Goal: Task Accomplishment & Management: Complete application form

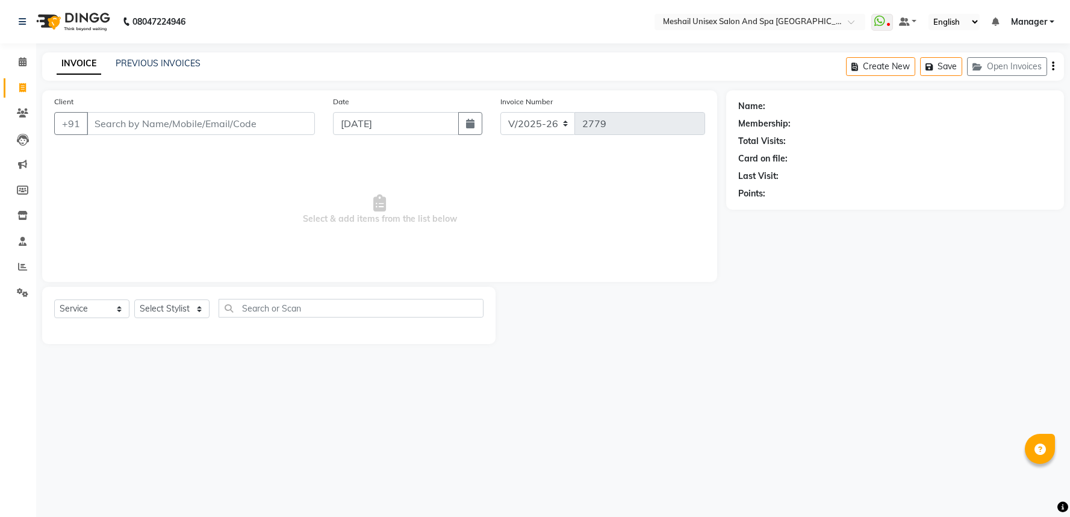
select select "6711"
select select "service"
drag, startPoint x: 160, startPoint y: 57, endPoint x: 161, endPoint y: 63, distance: 6.7
click at [161, 57] on div "PREVIOUS INVOICES" at bounding box center [158, 63] width 85 height 13
click at [161, 63] on link "PREVIOUS INVOICES" at bounding box center [158, 63] width 85 height 11
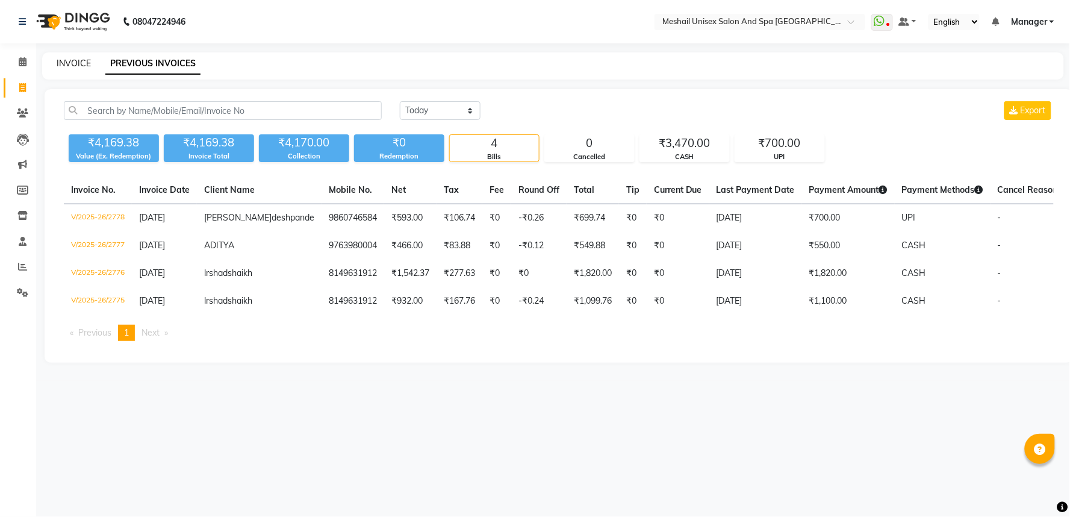
click at [78, 61] on link "INVOICE" at bounding box center [74, 63] width 34 height 11
select select "service"
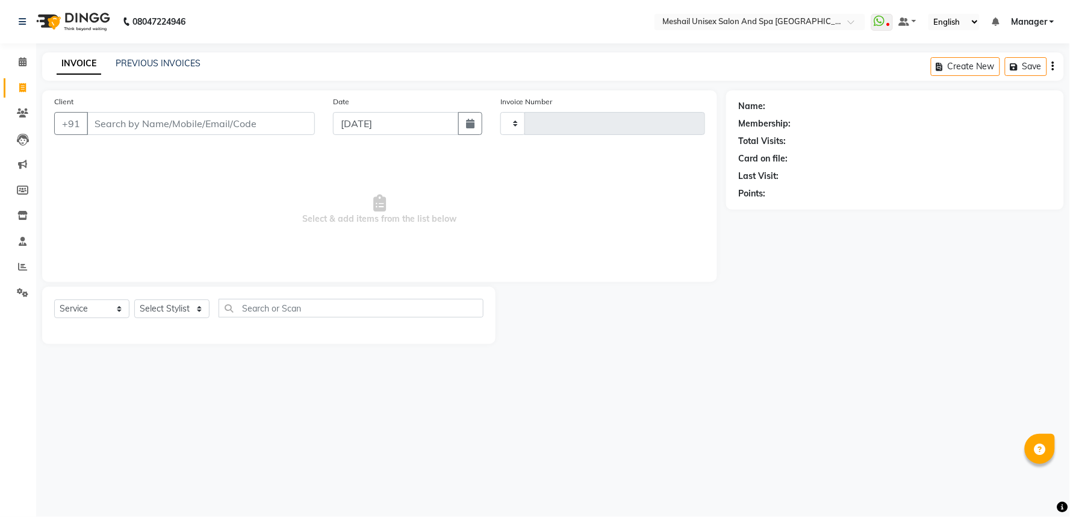
type input "2779"
select select "6711"
click at [99, 129] on input "Client" at bounding box center [201, 123] width 228 height 23
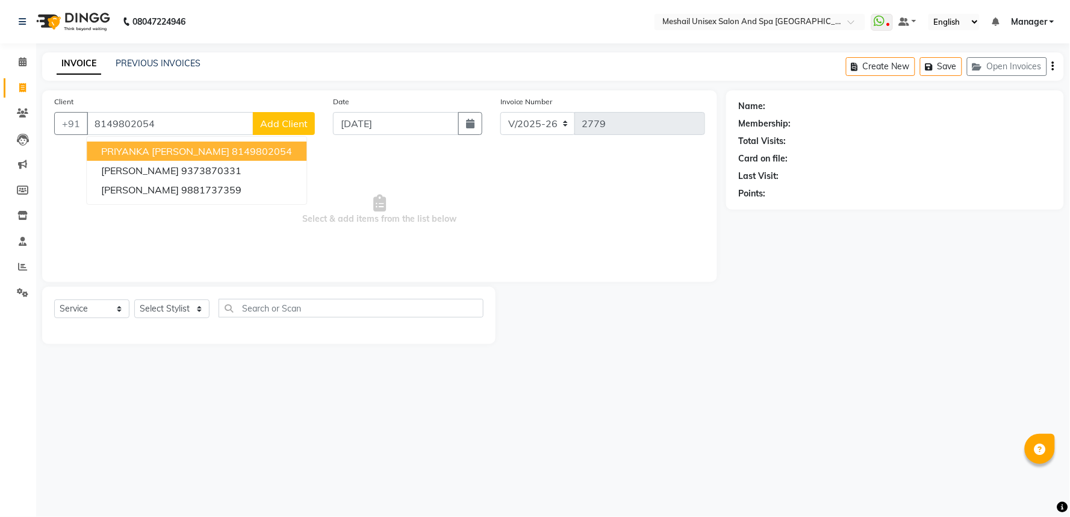
type input "8149802054"
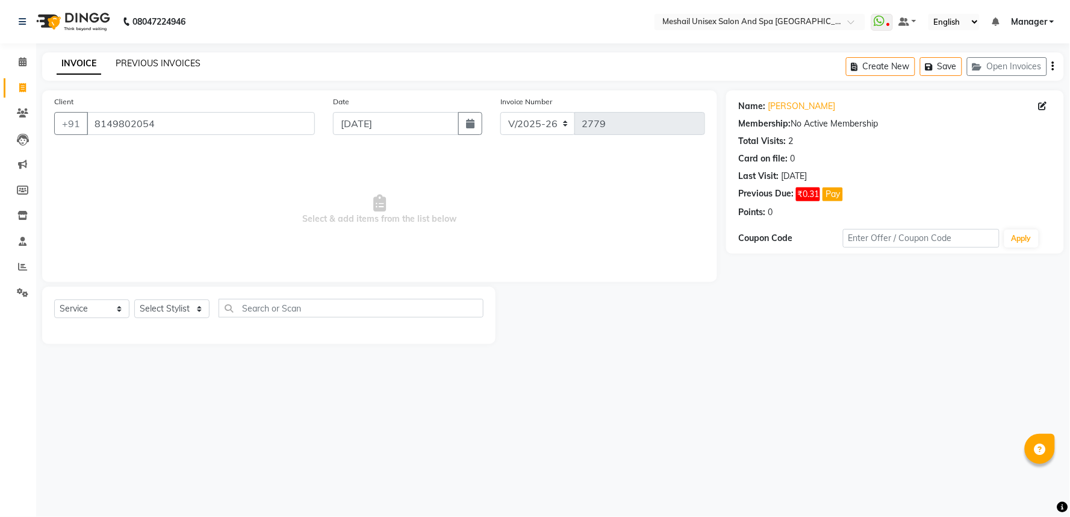
click at [160, 66] on link "PREVIOUS INVOICES" at bounding box center [158, 63] width 85 height 11
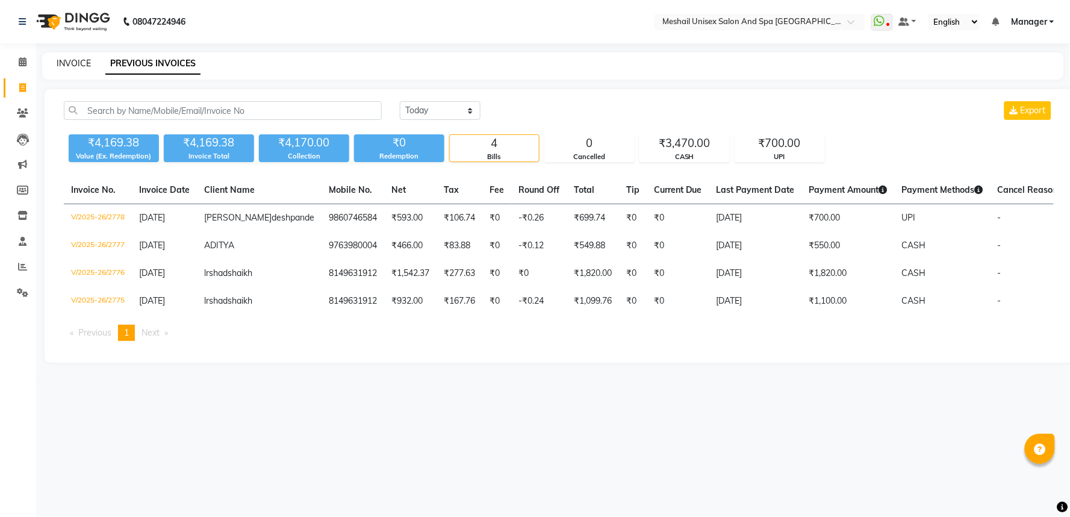
click at [86, 67] on link "INVOICE" at bounding box center [74, 63] width 34 height 11
select select "service"
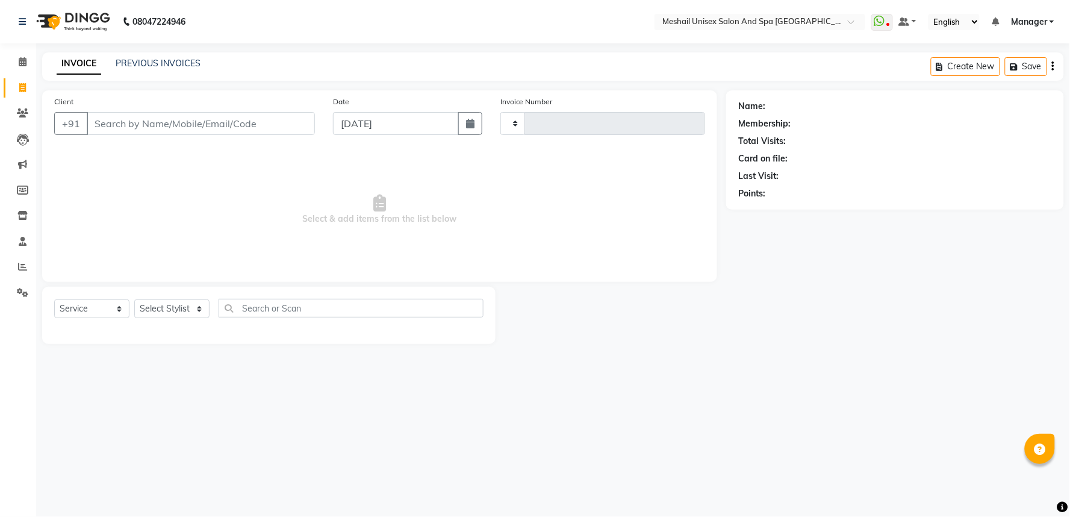
type input "2779"
select select "6711"
click at [125, 123] on input "Client" at bounding box center [201, 123] width 228 height 23
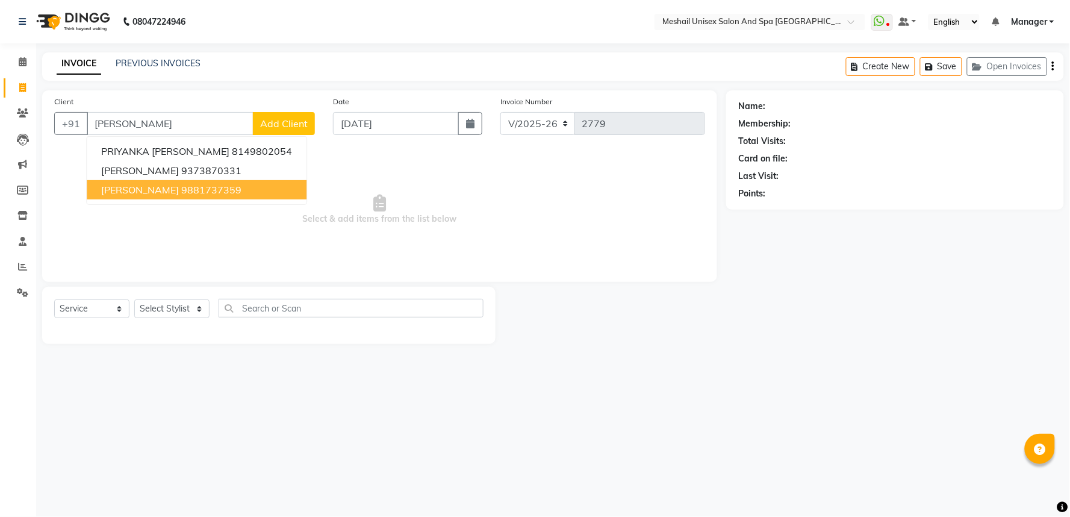
click at [229, 184] on ngb-highlight "9881737359" at bounding box center [211, 190] width 60 height 12
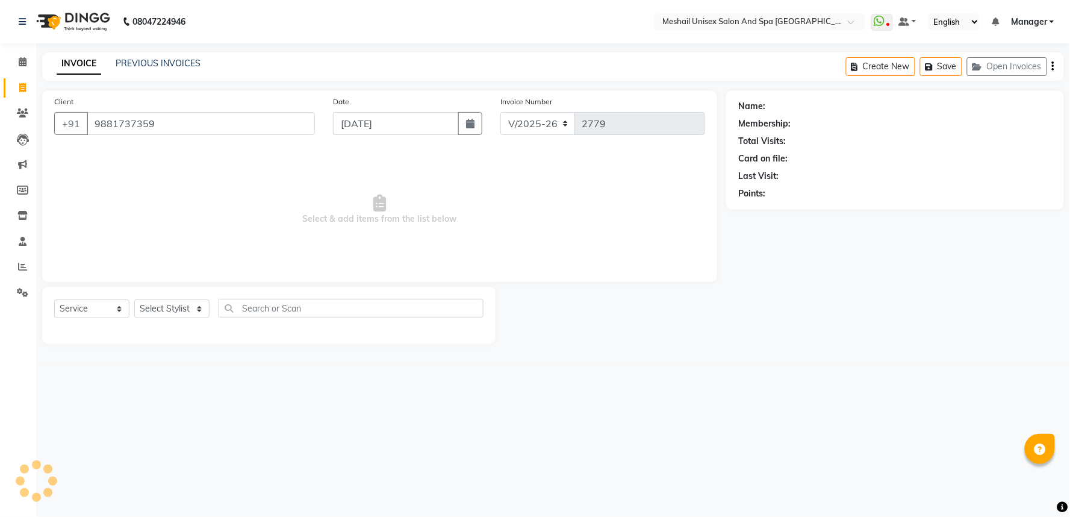
type input "9881737359"
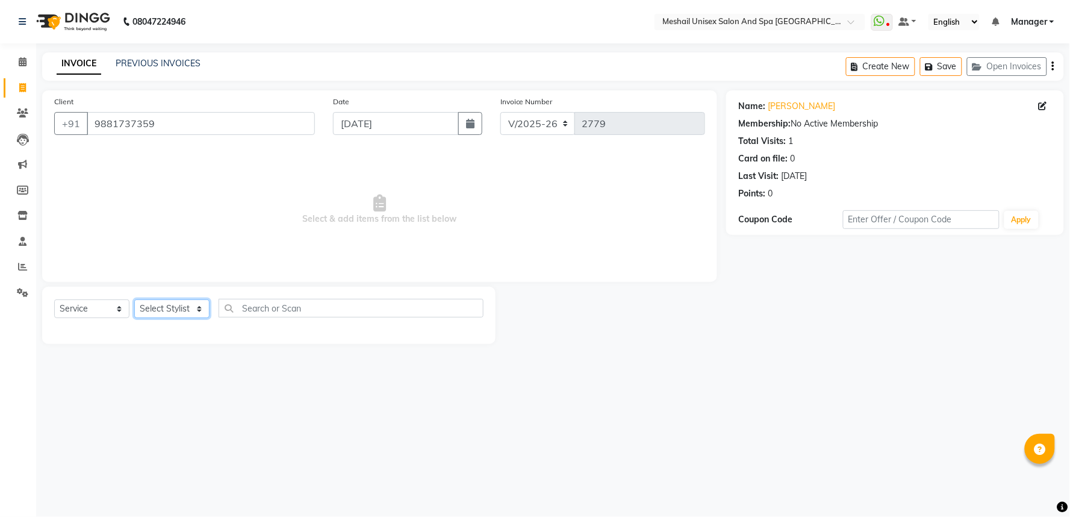
click at [165, 308] on select "Select Stylist Avinash gauri Manager [PERSON_NAME] [PERSON_NAME] [PERSON_NAME] …" at bounding box center [171, 308] width 75 height 19
select select "53320"
click at [134, 300] on select "Select Stylist Avinash gauri Manager [PERSON_NAME] [PERSON_NAME] [PERSON_NAME] …" at bounding box center [171, 308] width 75 height 19
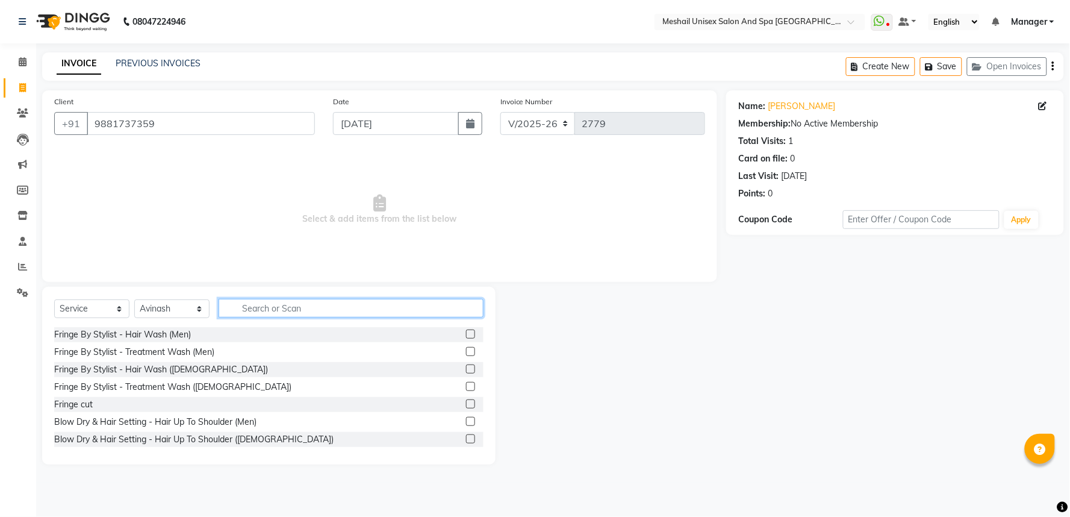
click at [261, 314] on input "text" at bounding box center [351, 308] width 265 height 19
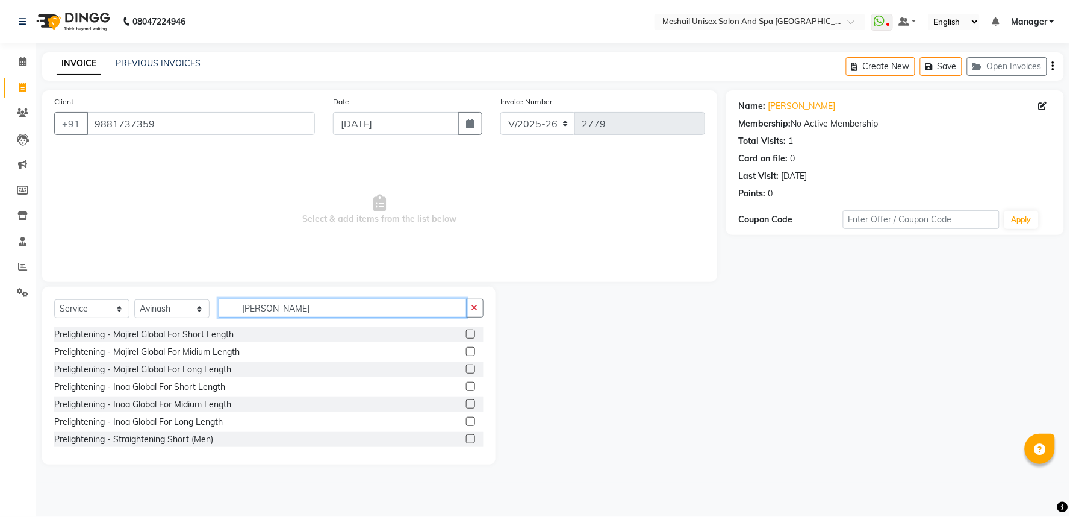
type input "[PERSON_NAME]"
click at [466, 352] on label at bounding box center [470, 351] width 9 height 9
click at [466, 352] on input "checkbox" at bounding box center [470, 352] width 8 height 8
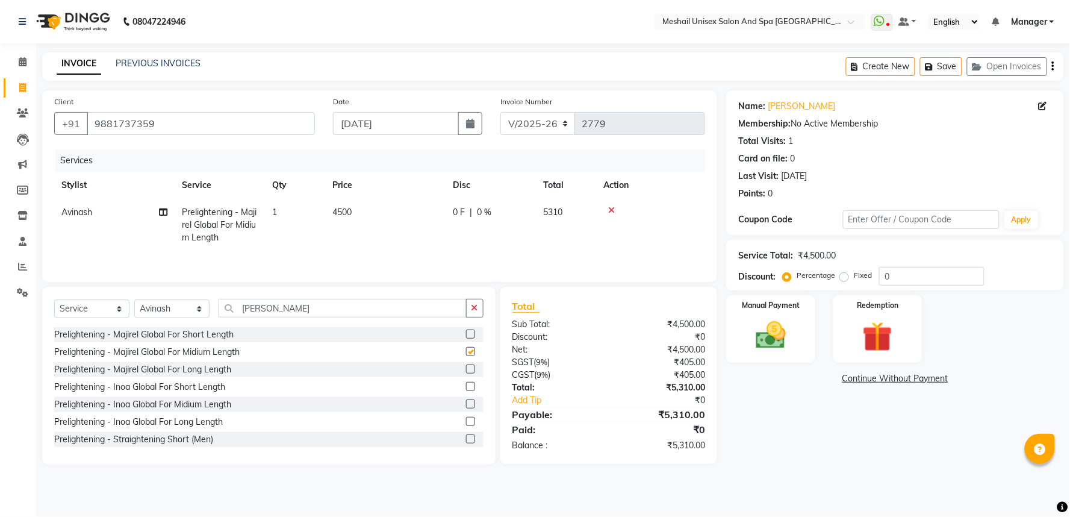
checkbox input "false"
click at [354, 210] on td "4500" at bounding box center [385, 225] width 120 height 52
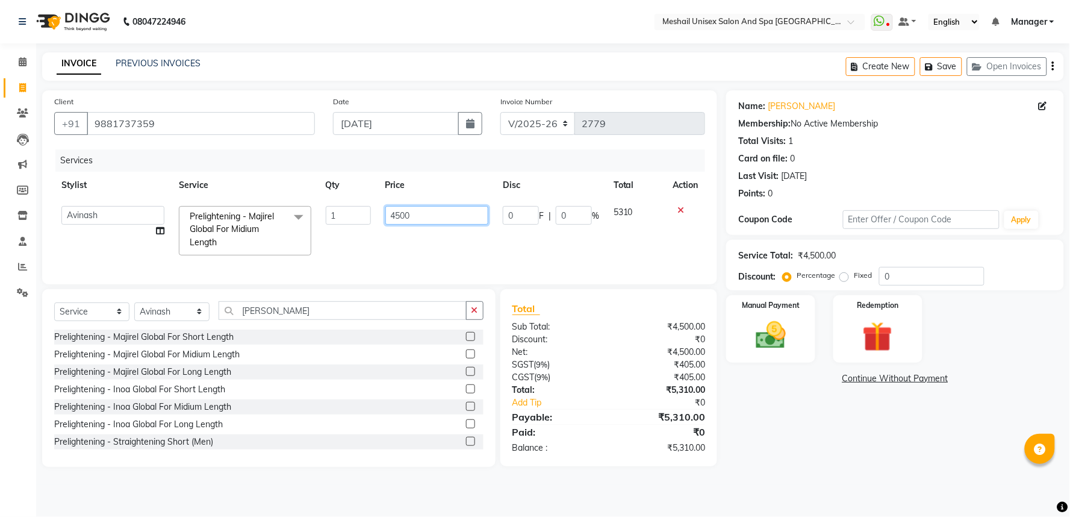
click at [387, 209] on input "4500" at bounding box center [436, 215] width 103 height 19
click at [388, 209] on input "4500" at bounding box center [436, 215] width 103 height 19
type input "5500"
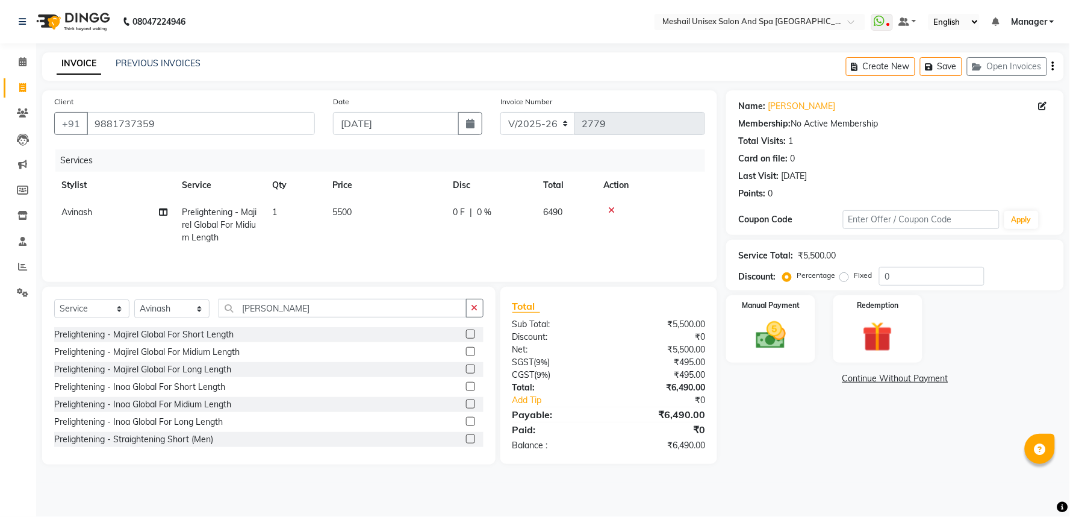
click at [332, 220] on td "5500" at bounding box center [385, 225] width 120 height 52
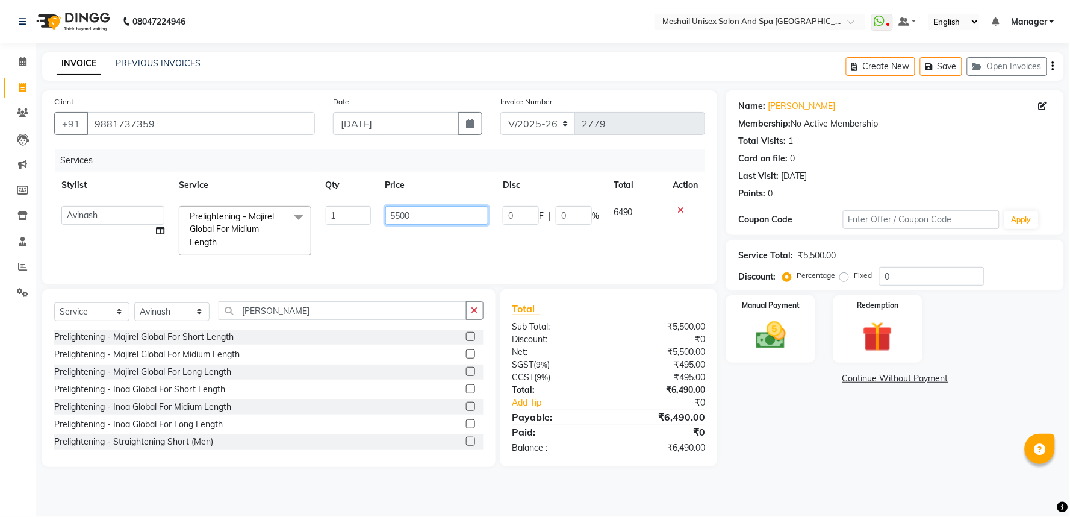
click at [390, 211] on input "5500" at bounding box center [436, 215] width 103 height 19
click at [390, 212] on input "5500" at bounding box center [436, 215] width 103 height 19
type input "5000"
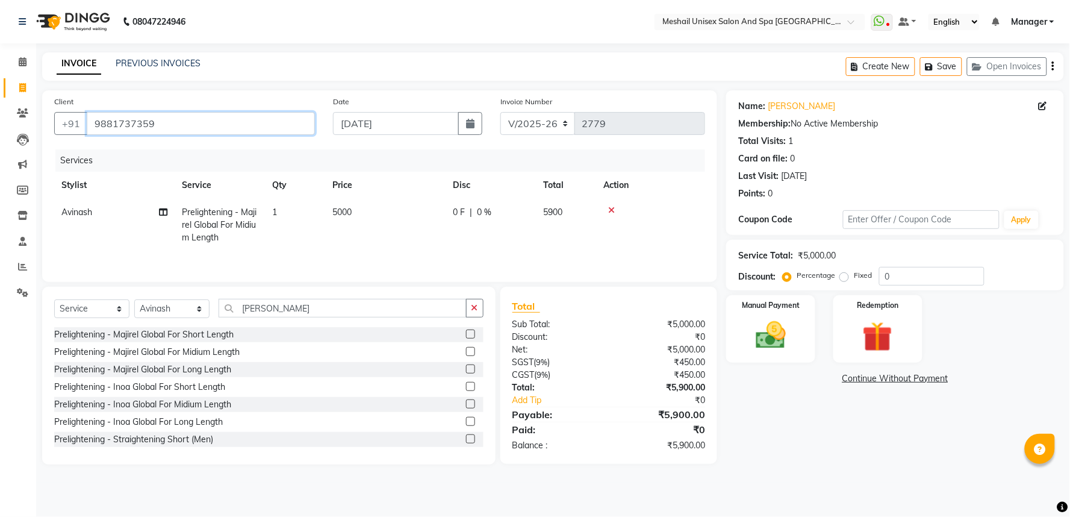
click at [189, 120] on input "9881737359" at bounding box center [201, 123] width 228 height 23
click at [154, 314] on select "Select Stylist Avinash gauri Manager [PERSON_NAME] [PERSON_NAME] [PERSON_NAME] …" at bounding box center [171, 308] width 75 height 19
select select "53323"
click at [134, 301] on select "Select Stylist Avinash gauri Manager [PERSON_NAME] [PERSON_NAME] [PERSON_NAME] …" at bounding box center [171, 308] width 75 height 19
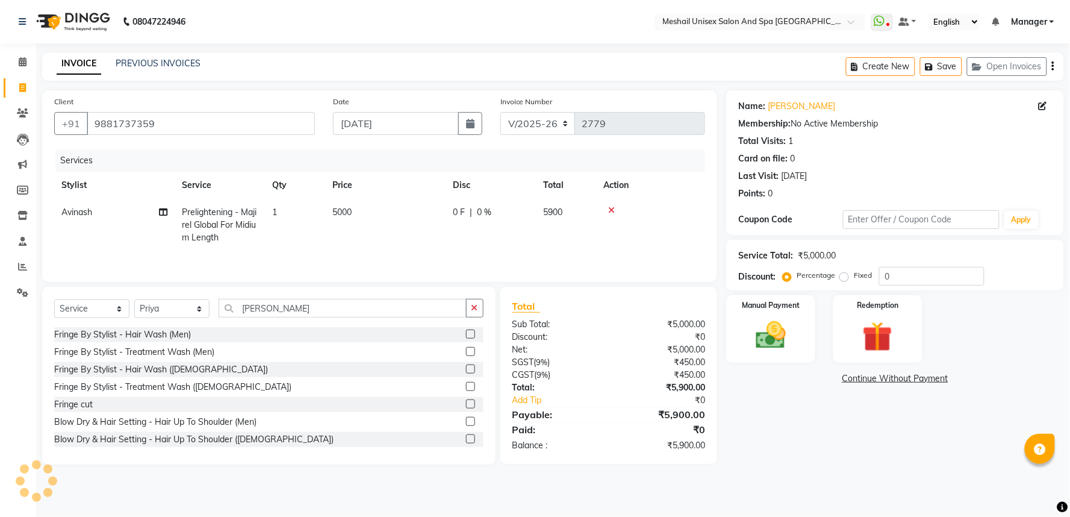
click at [269, 319] on div "Select Service Product Membership Package Voucher Prepaid Gift Card Select Styl…" at bounding box center [268, 313] width 429 height 28
click at [282, 313] on input "[PERSON_NAME]" at bounding box center [343, 308] width 248 height 19
click at [282, 312] on input "[PERSON_NAME]" at bounding box center [343, 308] width 248 height 19
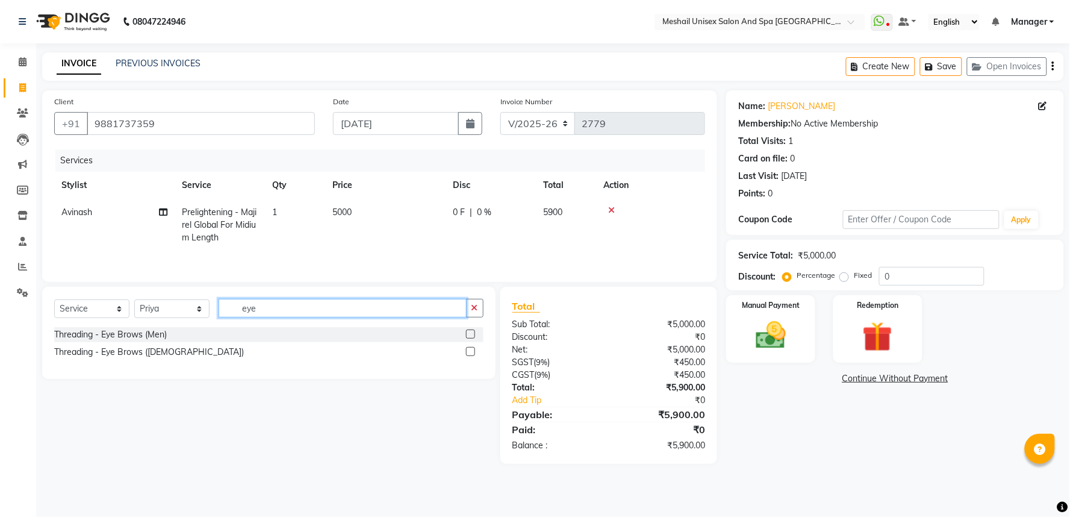
type input "eye"
click at [470, 338] on label at bounding box center [470, 333] width 9 height 9
click at [470, 338] on input "checkbox" at bounding box center [470, 335] width 8 height 8
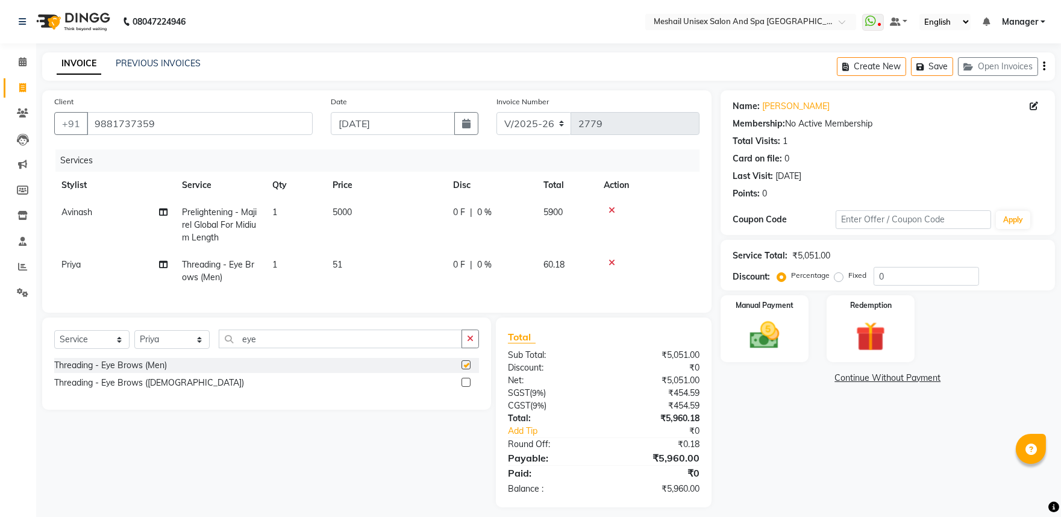
checkbox input "false"
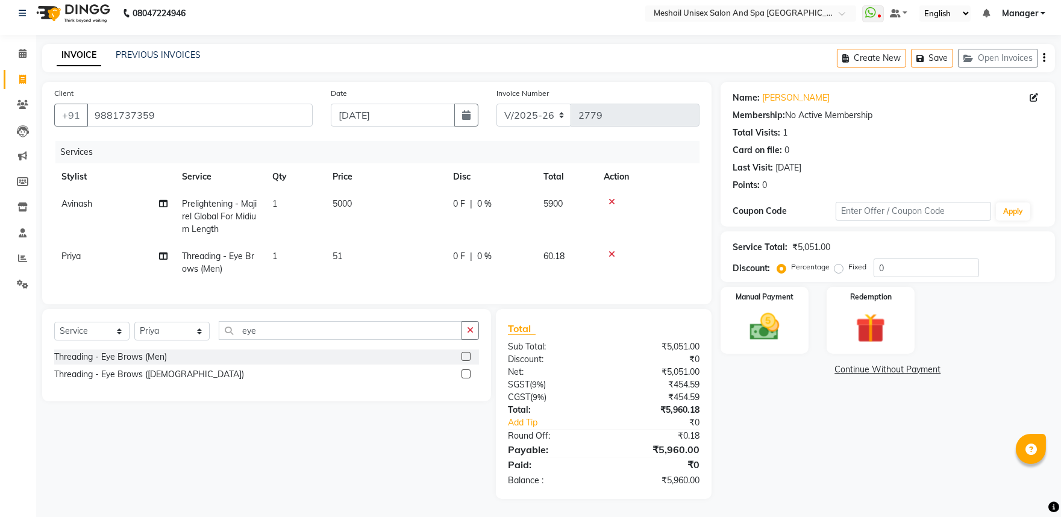
click at [611, 250] on icon at bounding box center [611, 254] width 7 height 8
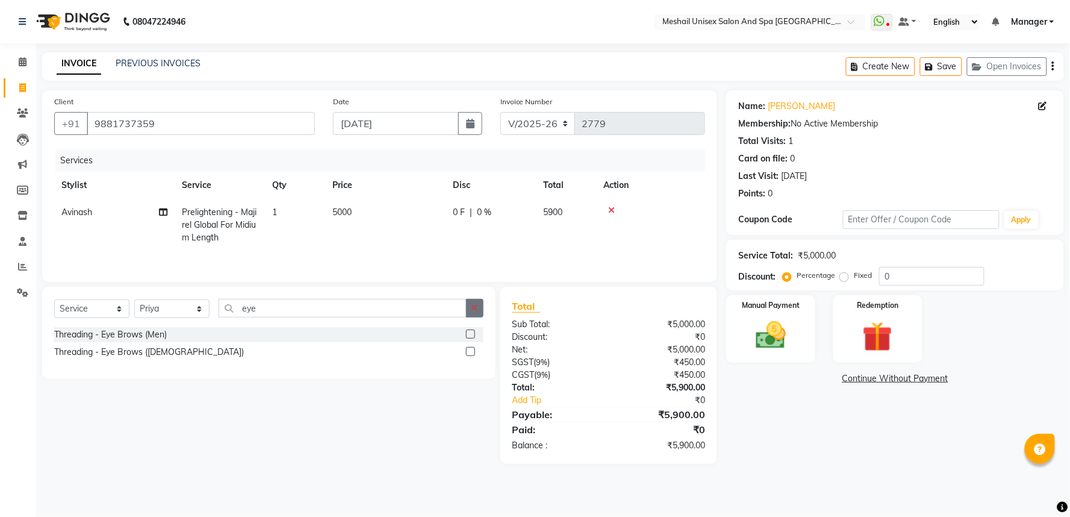
click at [472, 352] on label at bounding box center [470, 351] width 9 height 9
click at [472, 352] on input "checkbox" at bounding box center [470, 352] width 8 height 8
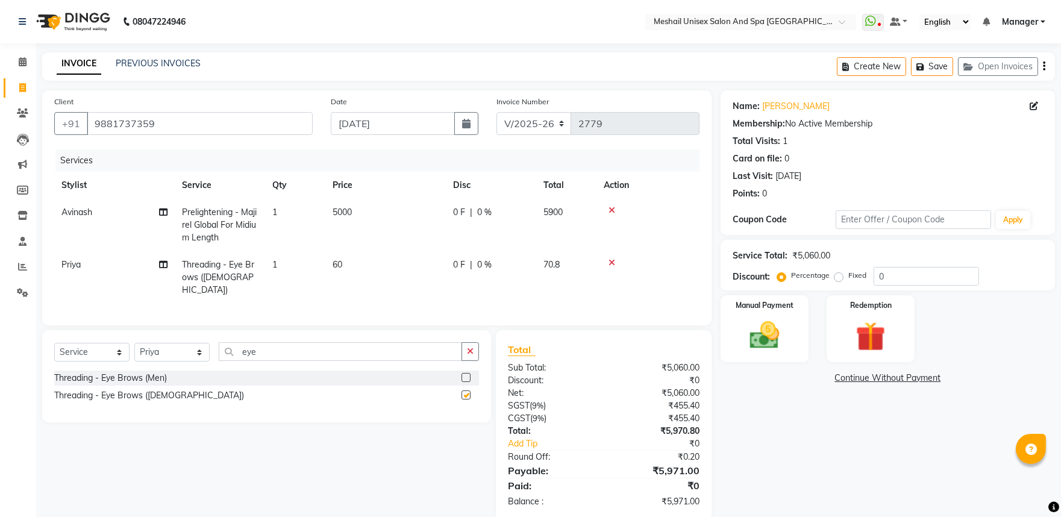
checkbox input "false"
click at [334, 263] on span "60" at bounding box center [337, 264] width 10 height 11
select select "53323"
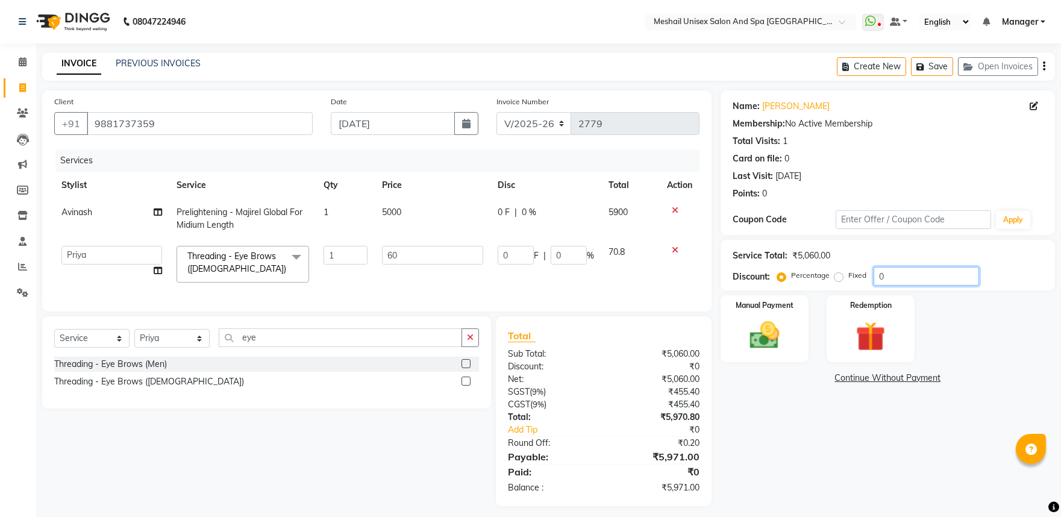
click at [873, 269] on input "0" at bounding box center [925, 276] width 105 height 19
type input "1"
type input "0.6"
type input "1"
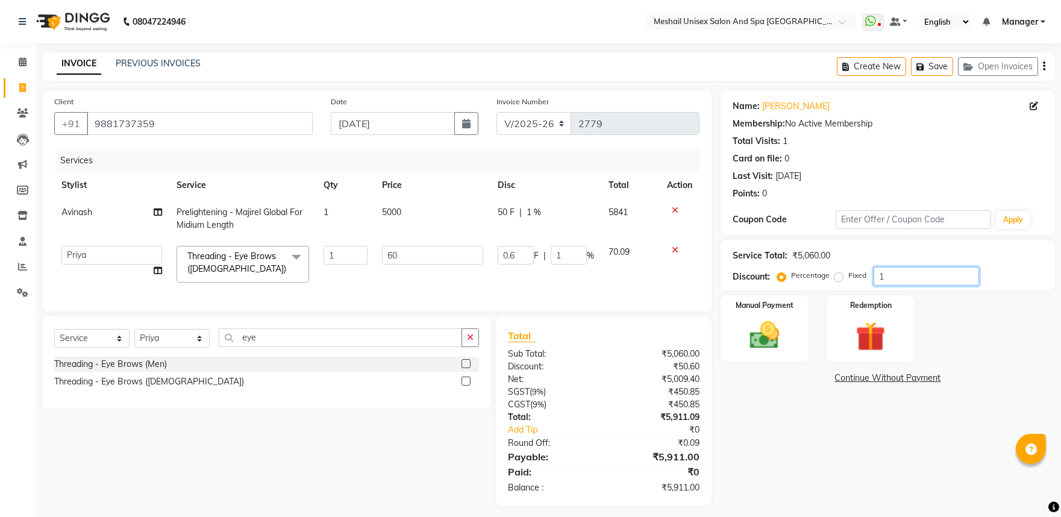
type input "15"
type input "9"
type input "15"
click at [414, 209] on td "5000" at bounding box center [432, 219] width 115 height 40
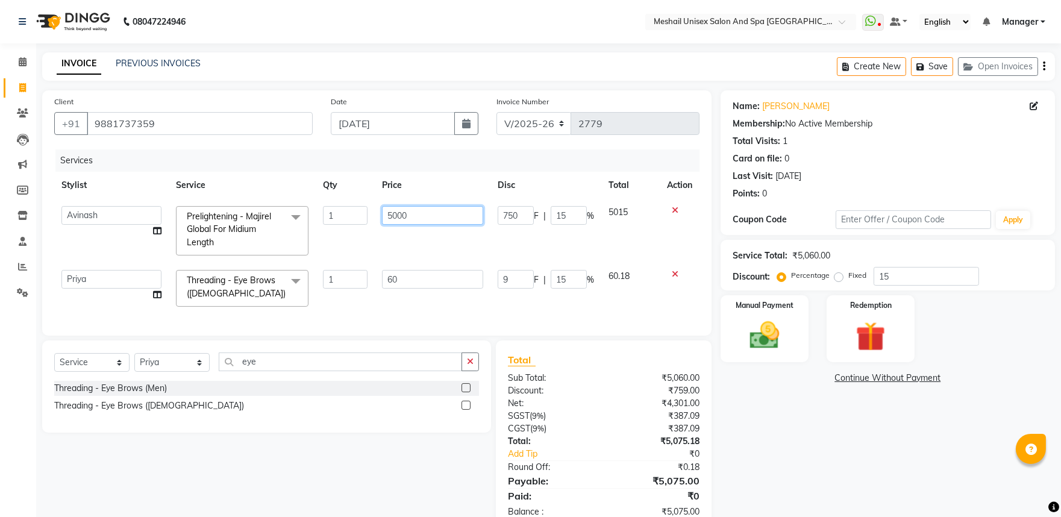
click at [383, 217] on input "5000" at bounding box center [432, 215] width 101 height 19
type input "4237"
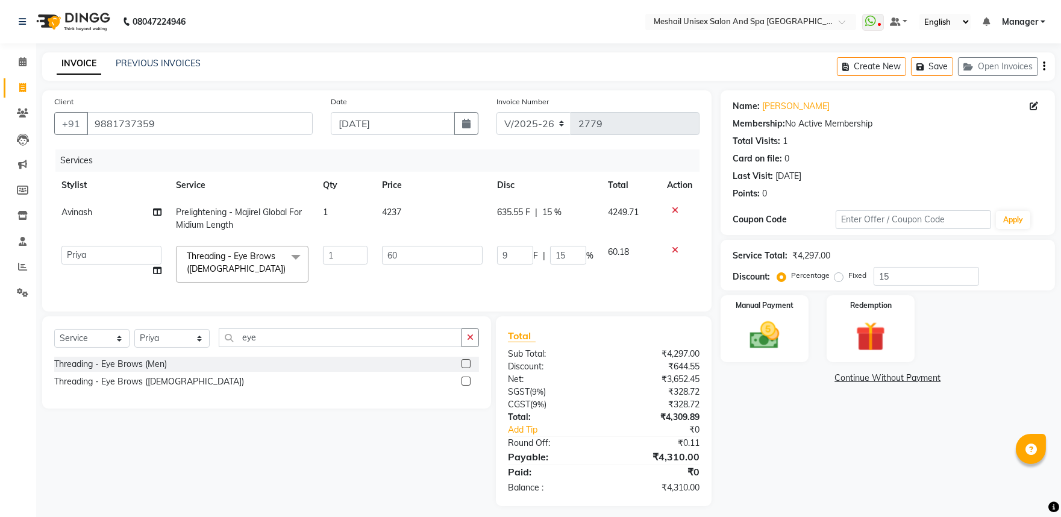
click at [388, 205] on td "4237" at bounding box center [432, 219] width 115 height 40
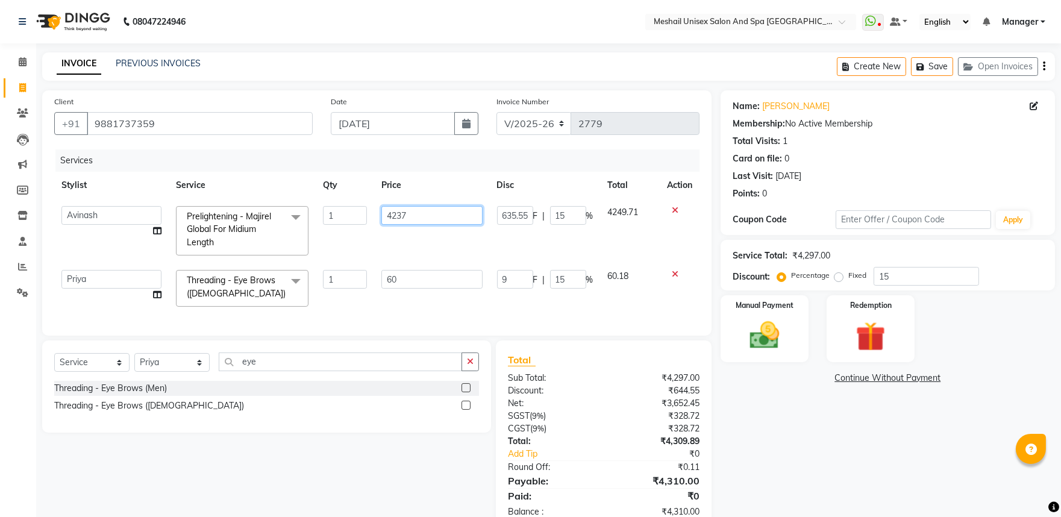
click at [382, 216] on input "4237" at bounding box center [431, 215] width 101 height 19
click at [382, 215] on input "4237" at bounding box center [431, 215] width 101 height 19
type input "5000"
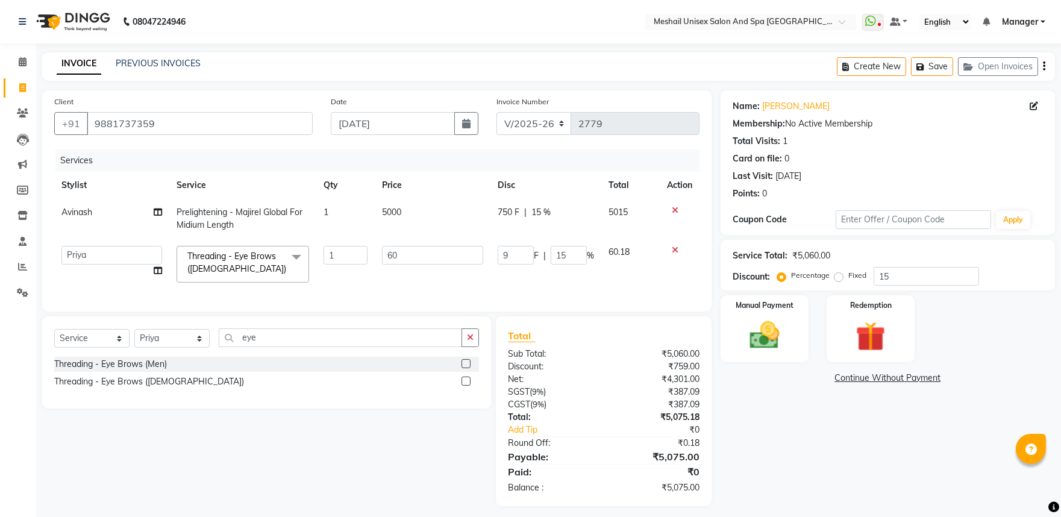
scroll to position [16, 0]
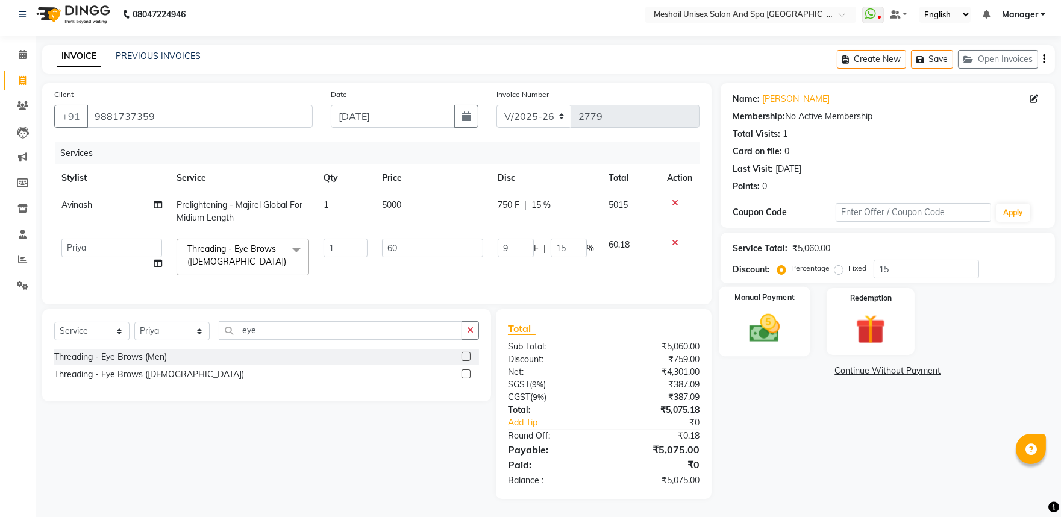
click at [765, 334] on img at bounding box center [764, 328] width 50 height 36
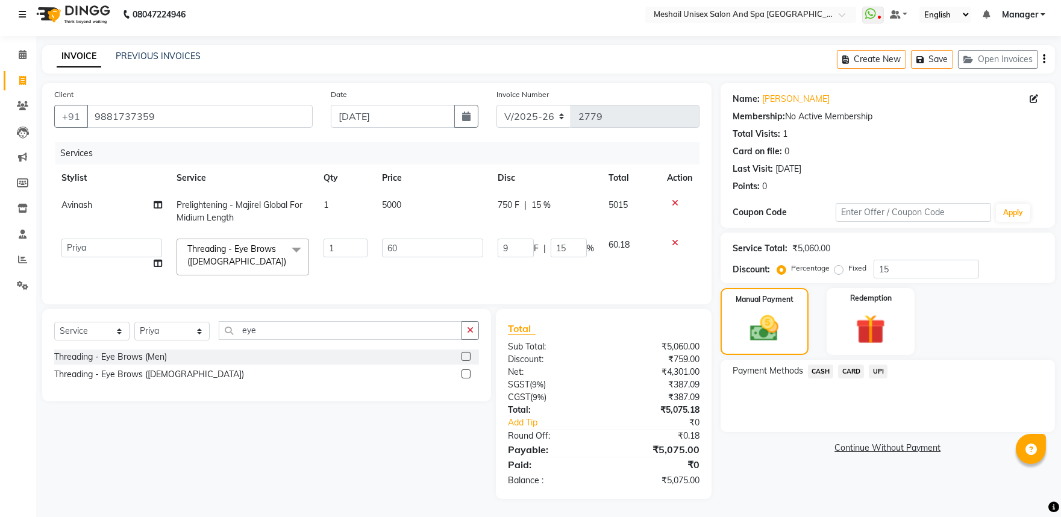
scroll to position [4, 0]
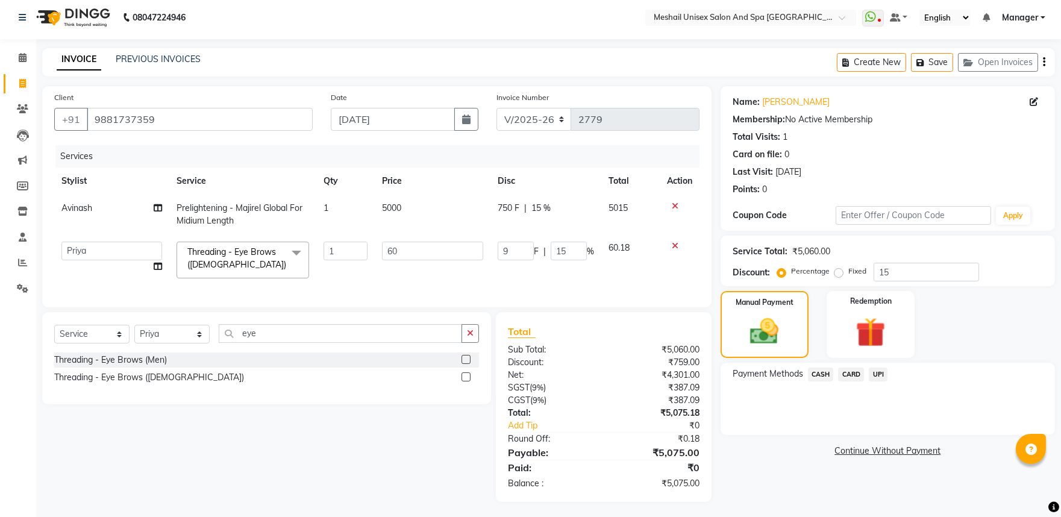
click at [823, 370] on span "CASH" at bounding box center [821, 374] width 26 height 14
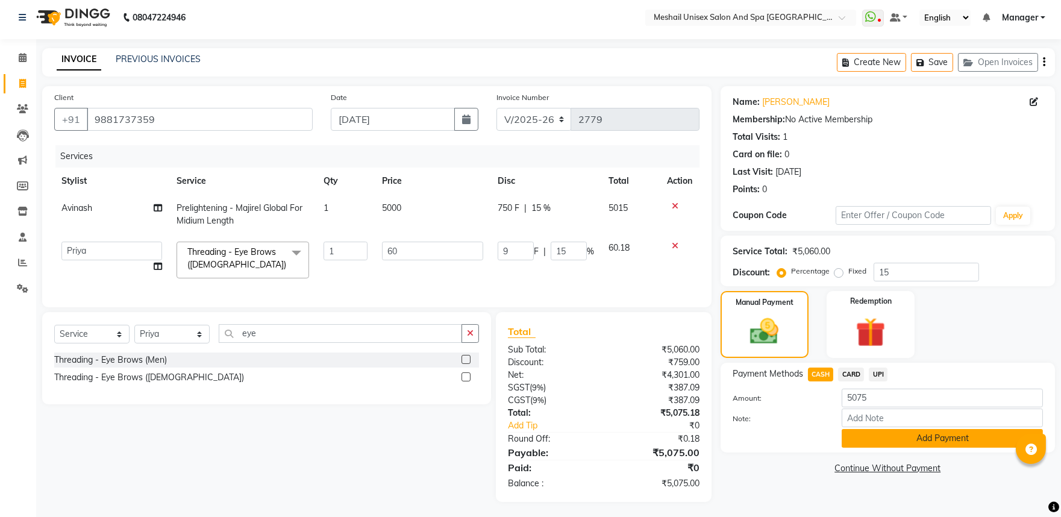
click at [868, 434] on button "Add Payment" at bounding box center [941, 438] width 201 height 19
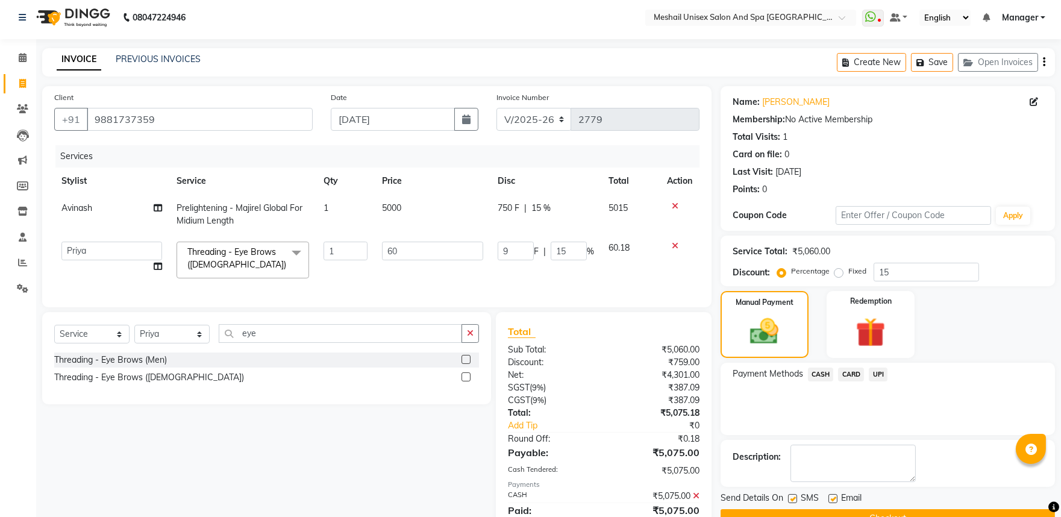
scroll to position [59, 0]
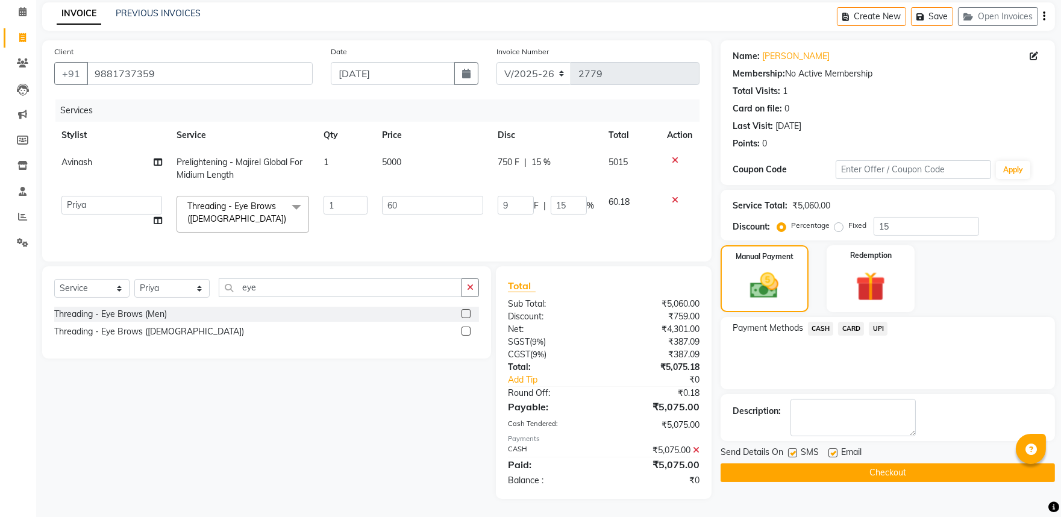
click at [906, 463] on button "Checkout" at bounding box center [887, 472] width 334 height 19
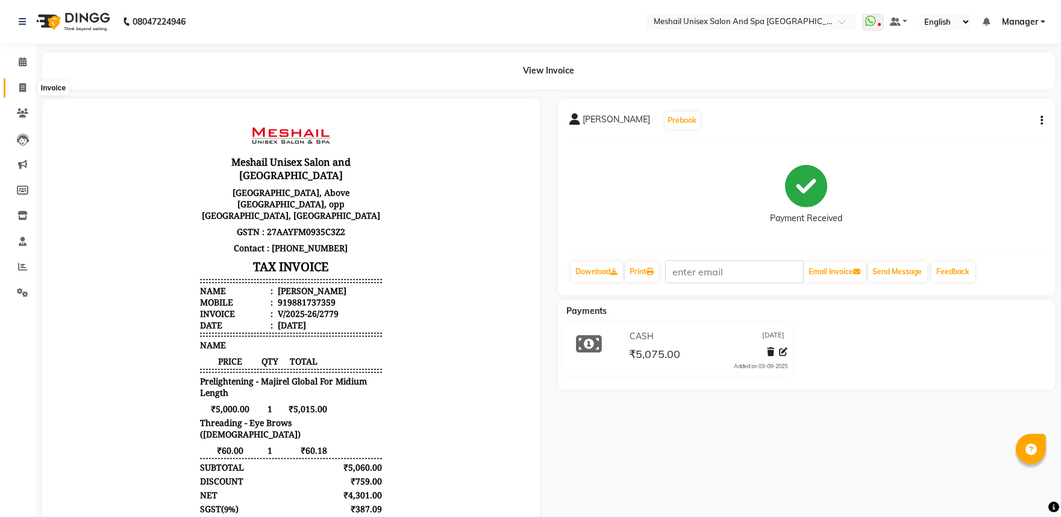
click at [13, 84] on span at bounding box center [22, 88] width 21 height 14
select select "service"
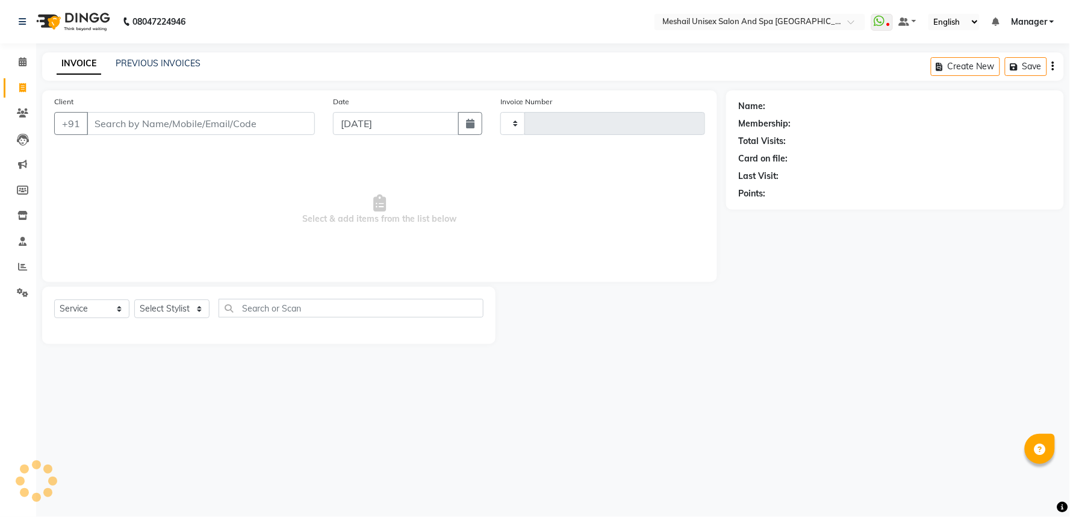
type input "2780"
select select "6711"
click at [137, 118] on input "Client" at bounding box center [201, 123] width 228 height 23
type input "9921198210"
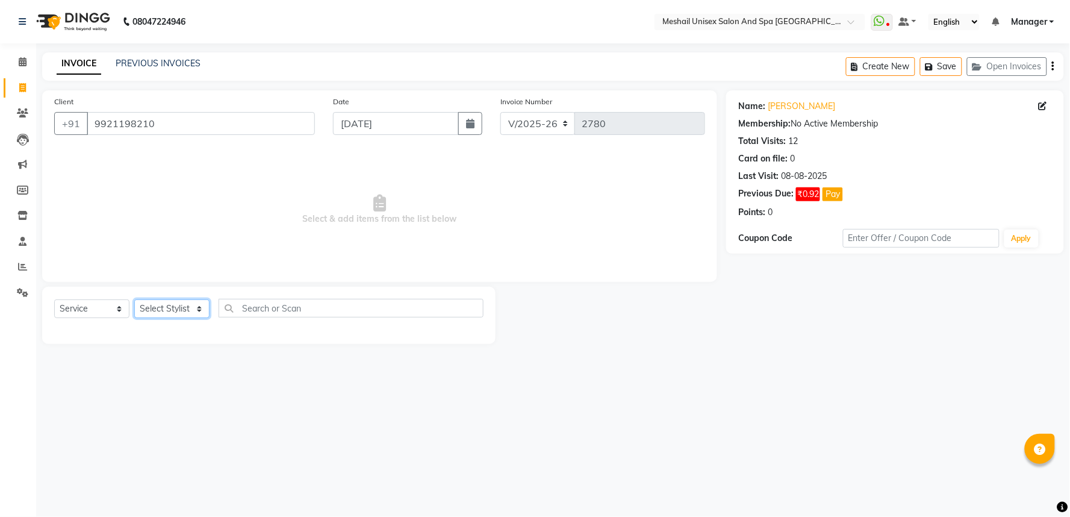
drag, startPoint x: 173, startPoint y: 303, endPoint x: 181, endPoint y: 299, distance: 8.6
click at [173, 303] on select "Select Stylist Avinash gauri Manager [PERSON_NAME] [PERSON_NAME] [PERSON_NAME] …" at bounding box center [171, 308] width 75 height 19
select select "53323"
click at [134, 300] on select "Select Stylist Avinash gauri Manager [PERSON_NAME] [PERSON_NAME] [PERSON_NAME] …" at bounding box center [171, 308] width 75 height 19
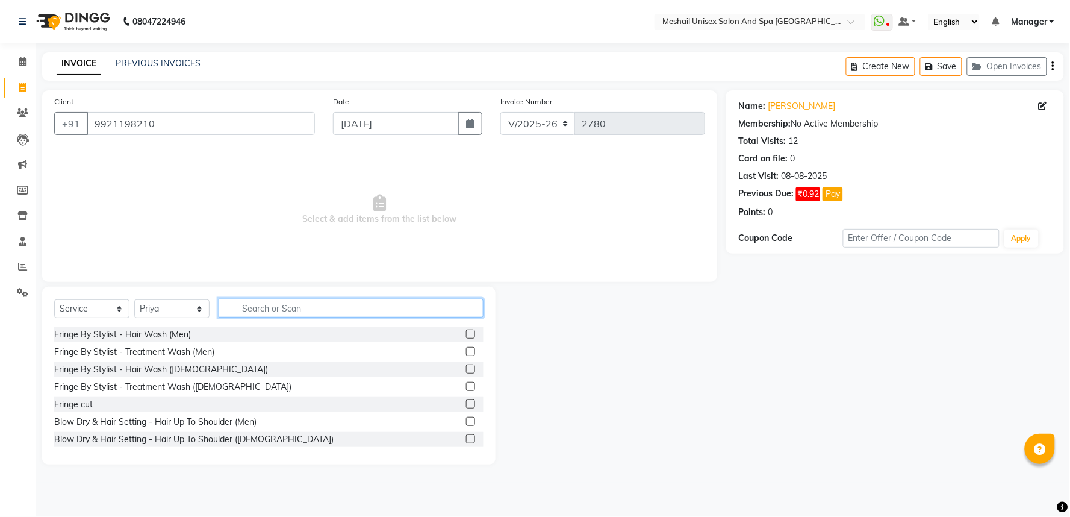
click at [265, 303] on input "text" at bounding box center [351, 308] width 265 height 19
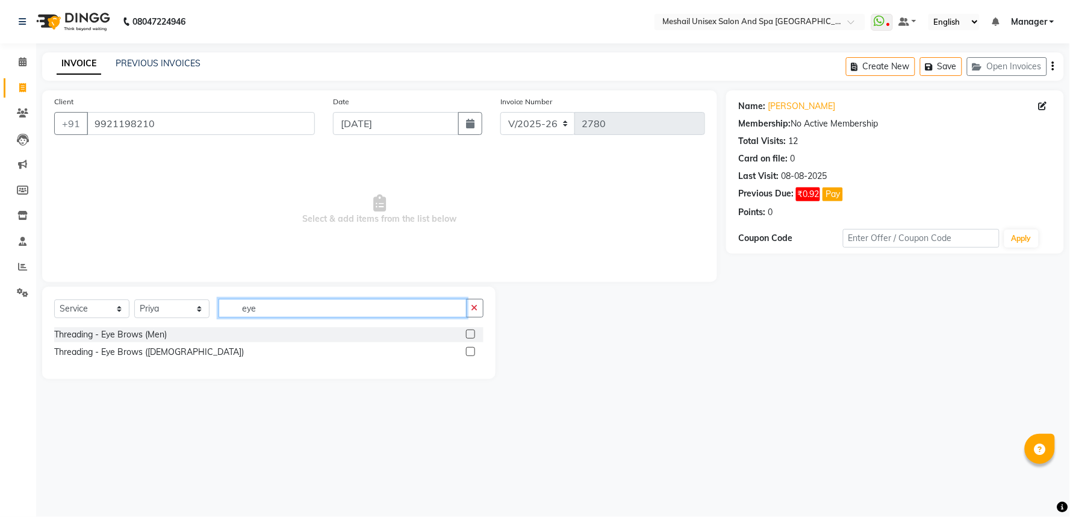
type input "eye"
click at [470, 352] on label at bounding box center [470, 351] width 9 height 9
click at [470, 352] on input "checkbox" at bounding box center [470, 352] width 8 height 8
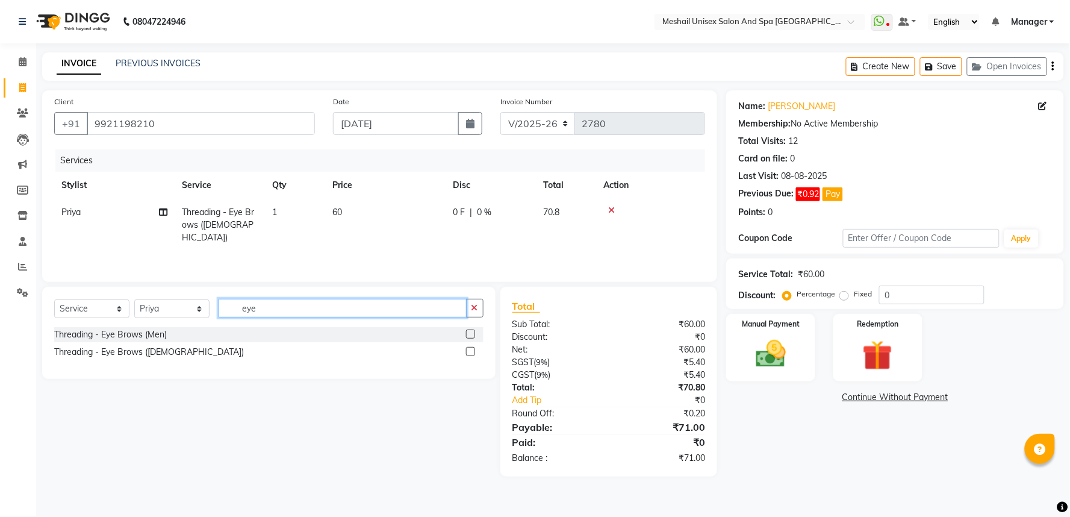
click at [308, 300] on input "eye" at bounding box center [343, 308] width 248 height 19
checkbox input "false"
click at [306, 300] on input "eye" at bounding box center [343, 308] width 248 height 19
click at [305, 300] on input "eye" at bounding box center [343, 308] width 248 height 19
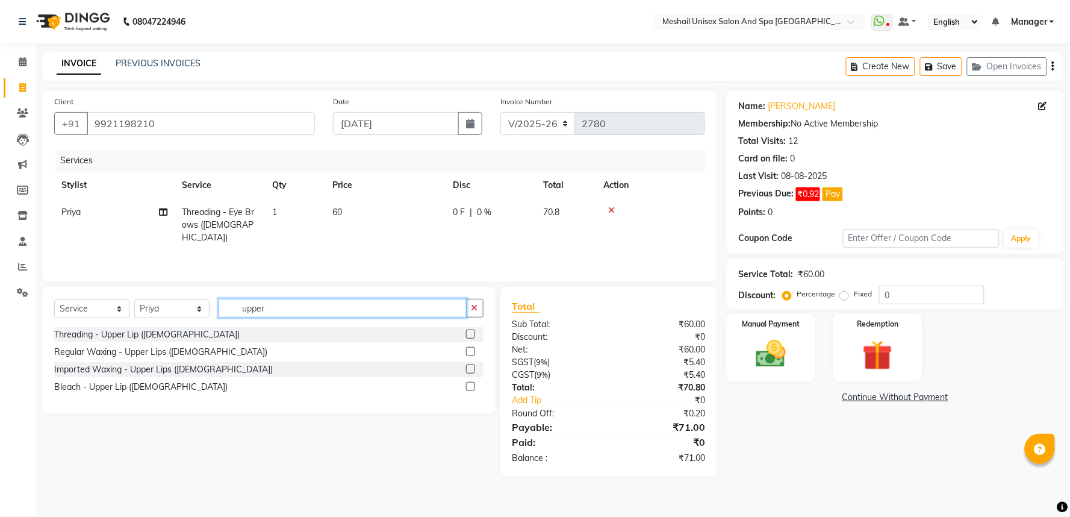
type input "upper"
click at [473, 334] on label at bounding box center [470, 333] width 9 height 9
click at [473, 334] on input "checkbox" at bounding box center [470, 335] width 8 height 8
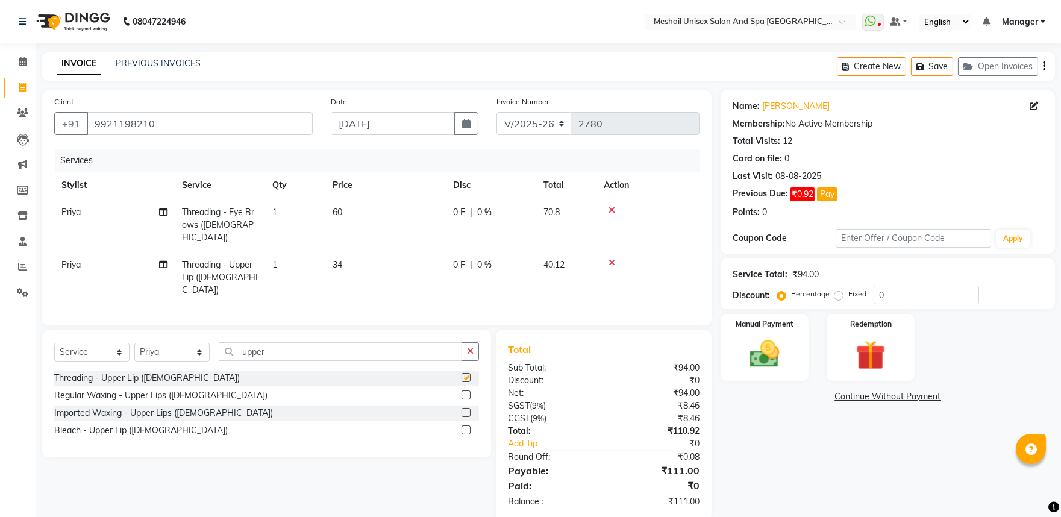
scroll to position [5, 0]
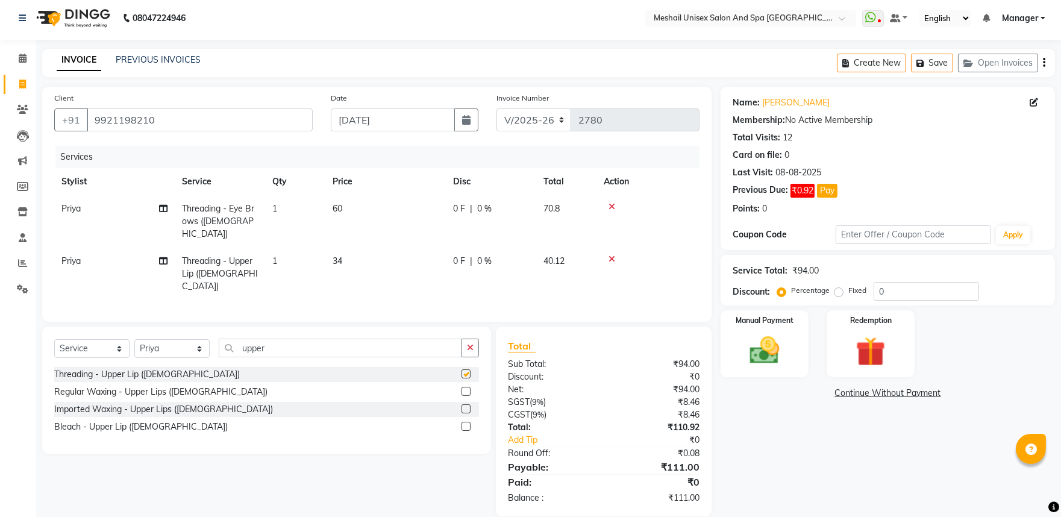
checkbox input "false"
click at [332, 214] on td "60" at bounding box center [385, 220] width 120 height 52
select select "53323"
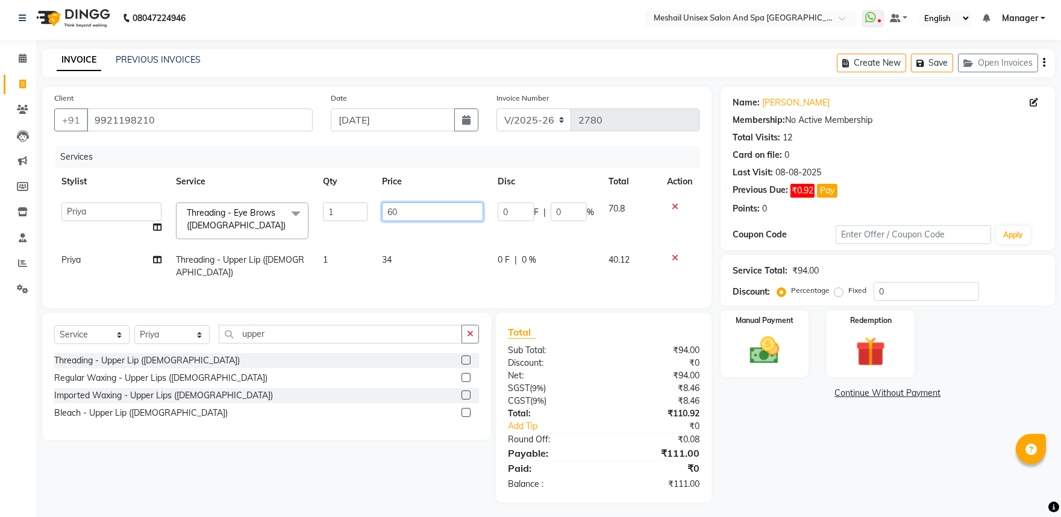
click at [383, 213] on input "60" at bounding box center [432, 211] width 101 height 19
type input "59"
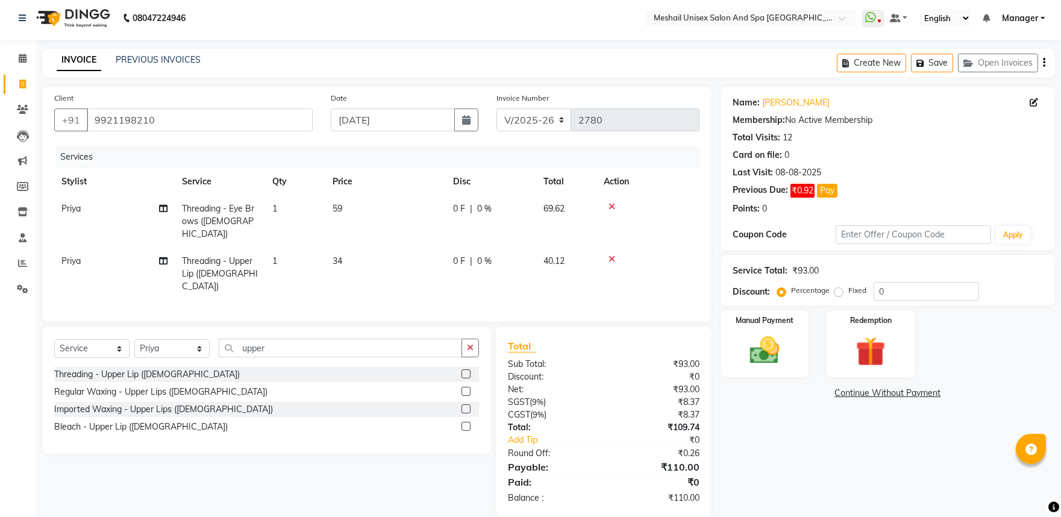
scroll to position [0, 0]
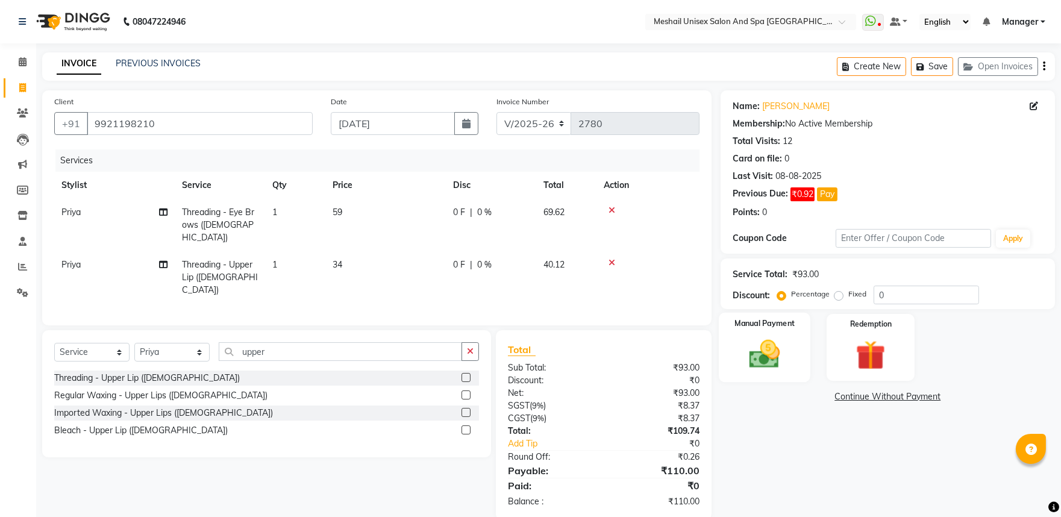
click at [803, 339] on div "Manual Payment" at bounding box center [764, 347] width 92 height 69
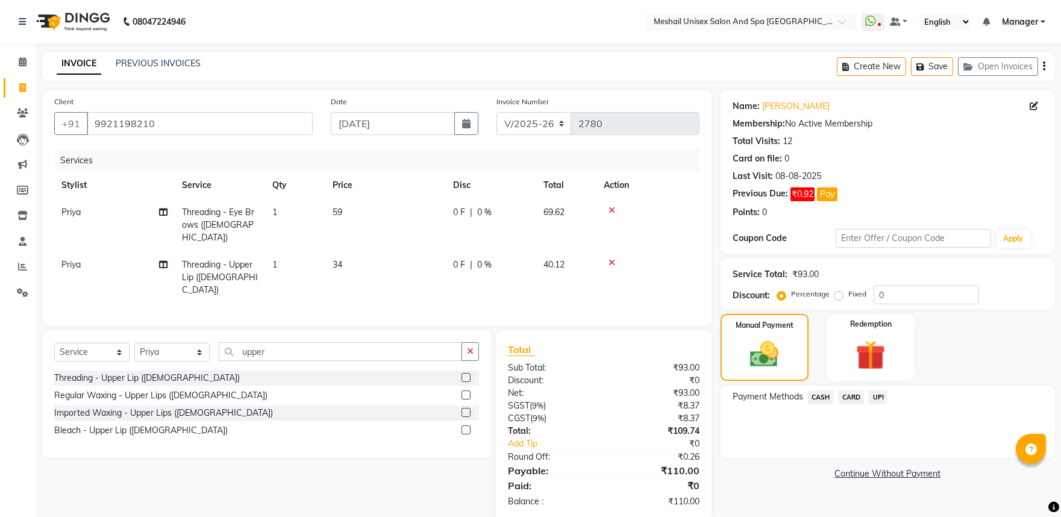
drag, startPoint x: 876, startPoint y: 397, endPoint x: 878, endPoint y: 410, distance: 12.8
click at [876, 398] on span "UPI" at bounding box center [877, 397] width 19 height 14
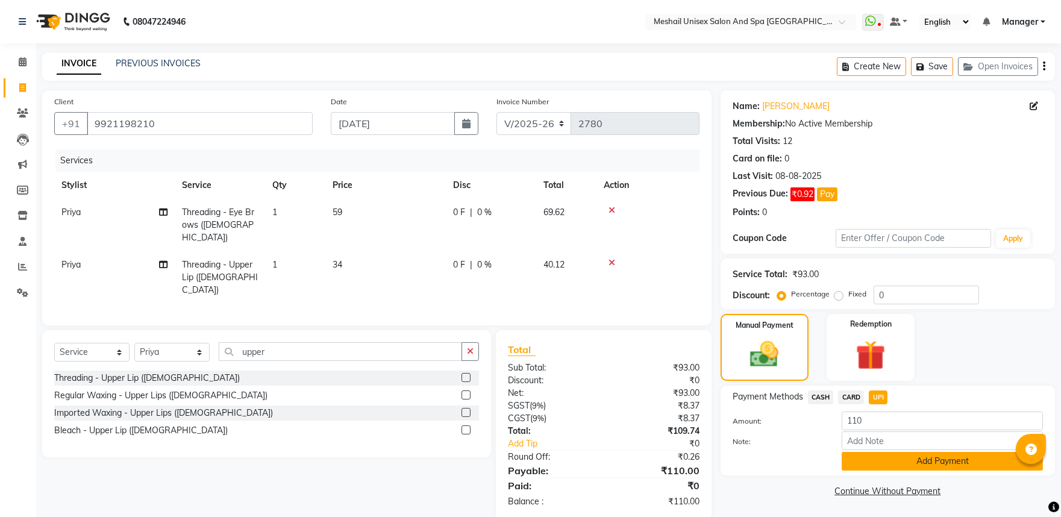
click at [893, 466] on button "Add Payment" at bounding box center [941, 461] width 201 height 19
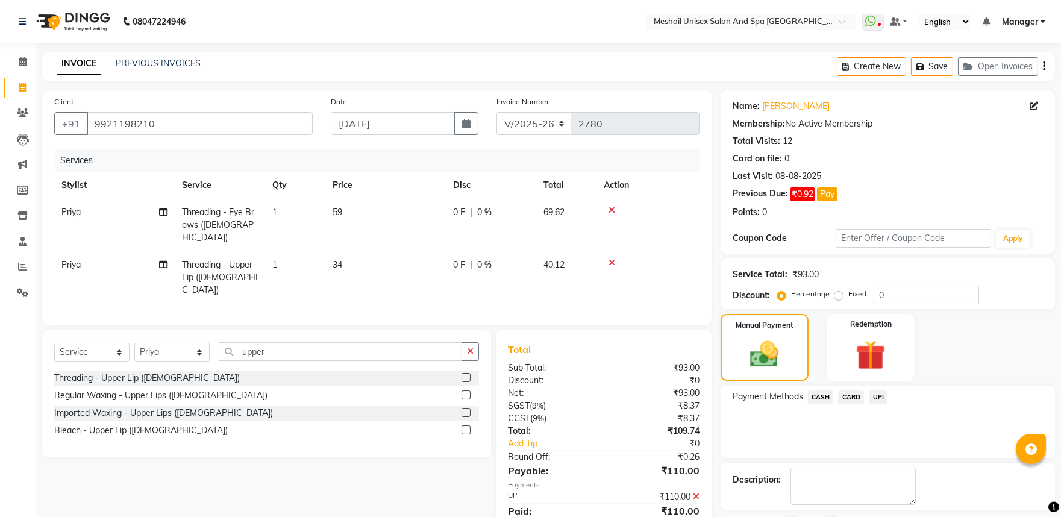
scroll to position [51, 0]
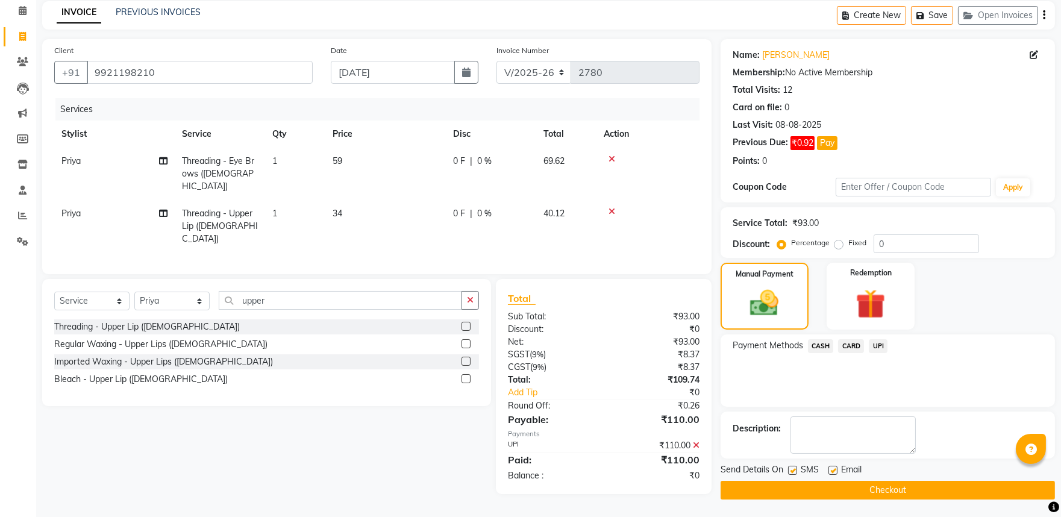
click at [894, 490] on button "Checkout" at bounding box center [887, 490] width 334 height 19
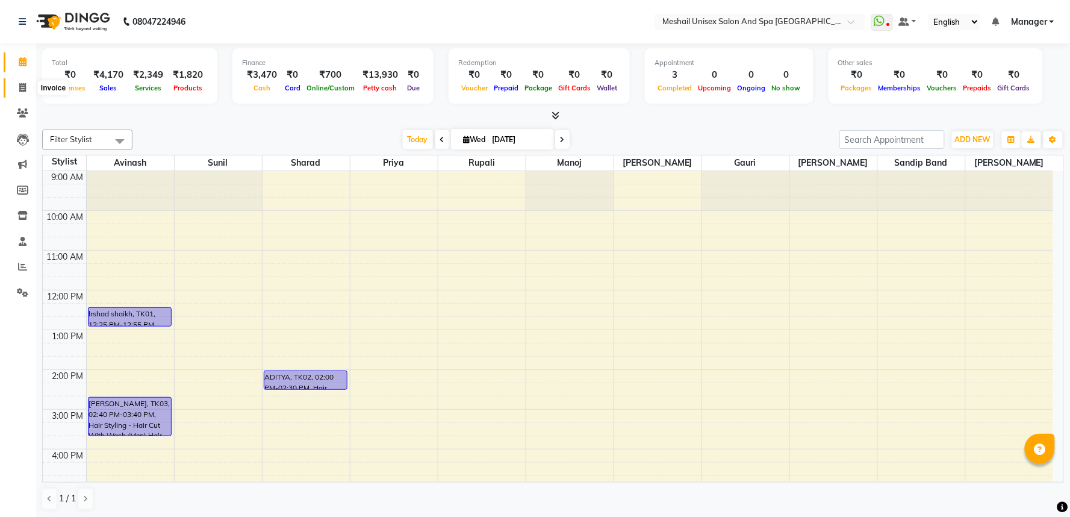
click at [24, 89] on icon at bounding box center [22, 87] width 7 height 9
select select "service"
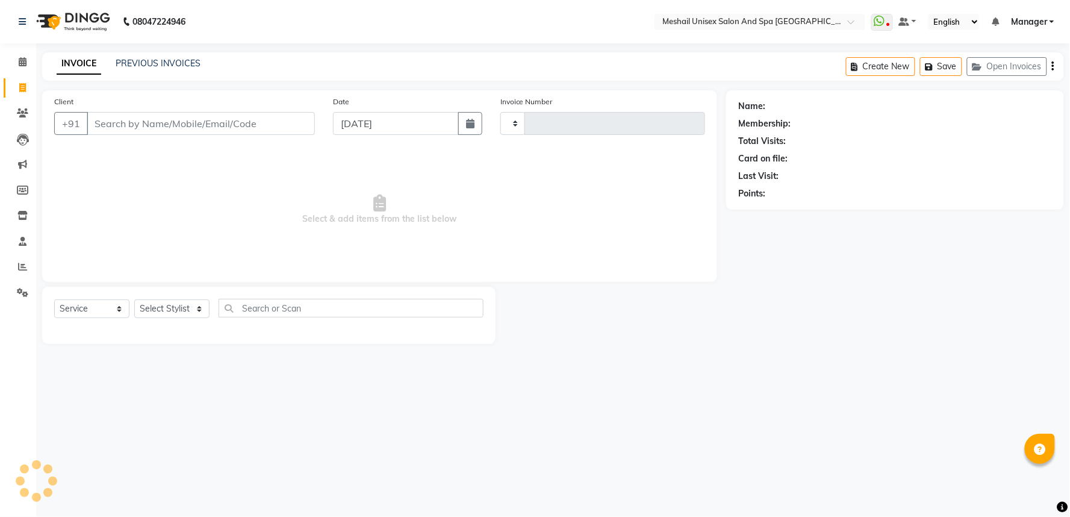
type input "2779"
select select "6711"
click at [146, 135] on div "+91" at bounding box center [184, 123] width 261 height 23
click at [147, 125] on input "Client" at bounding box center [201, 123] width 228 height 23
click at [25, 107] on span at bounding box center [22, 114] width 21 height 14
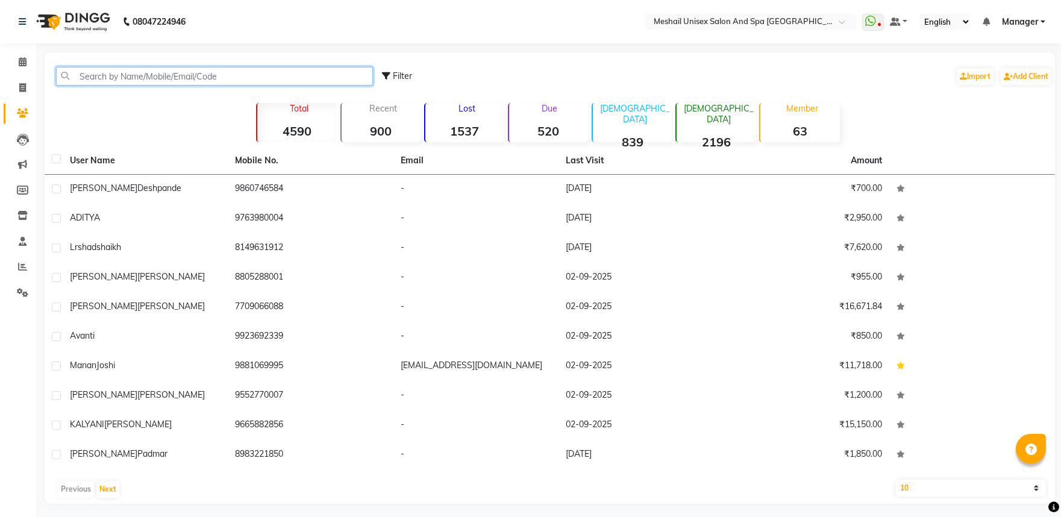
click at [149, 73] on input "text" at bounding box center [214, 76] width 317 height 19
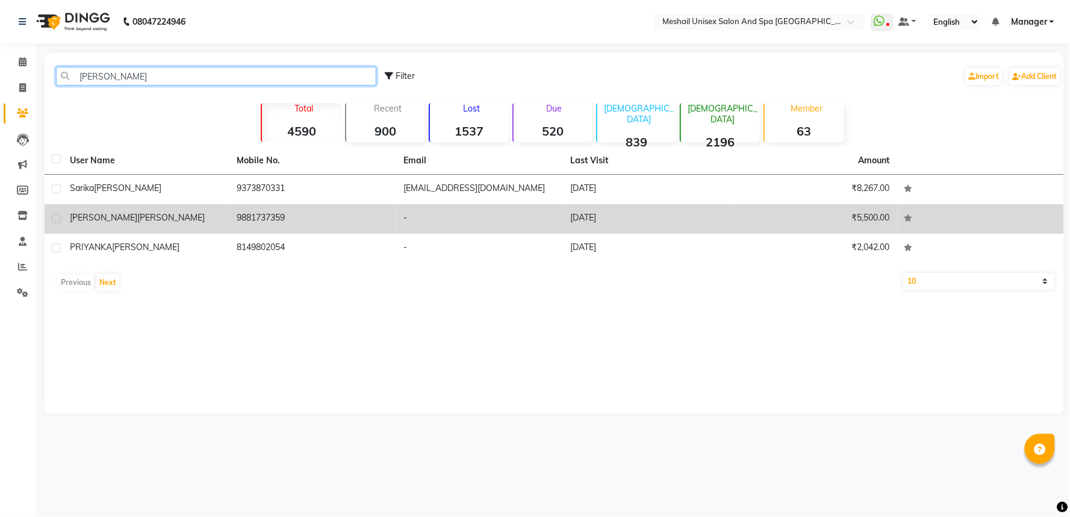
type input "[PERSON_NAME]"
click at [295, 224] on td "9881737359" at bounding box center [312, 219] width 167 height 30
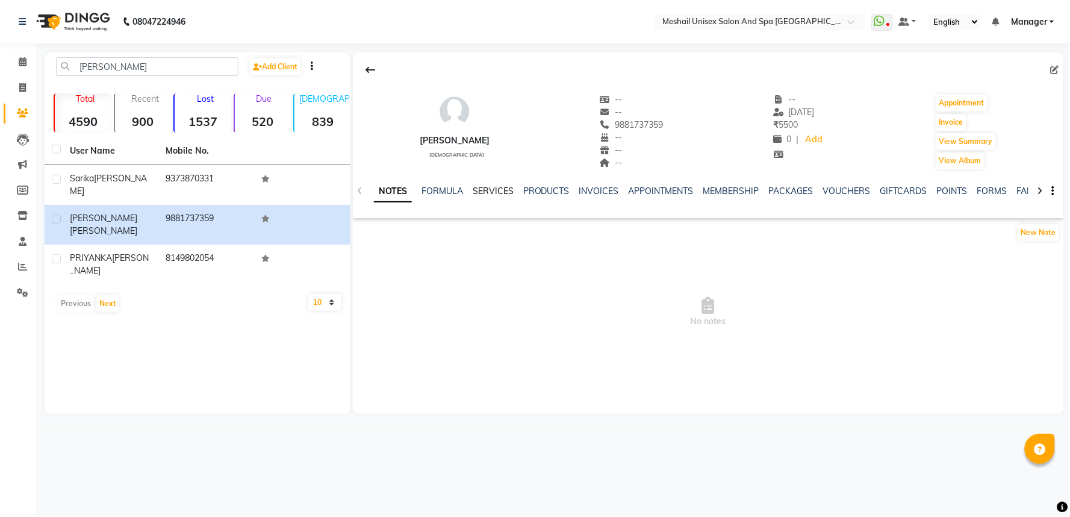
click at [503, 193] on link "SERVICES" at bounding box center [493, 190] width 41 height 11
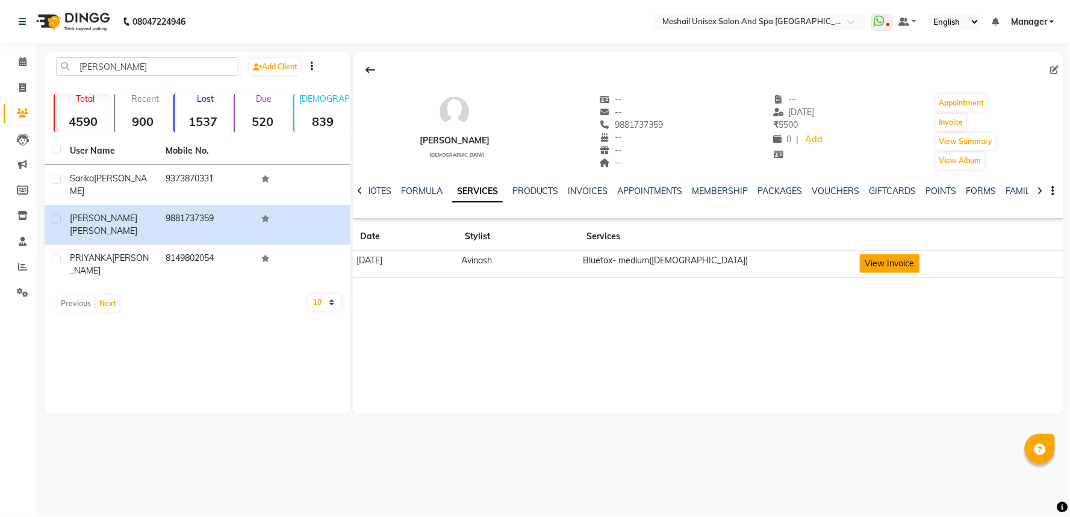
click at [908, 261] on button "View Invoice" at bounding box center [890, 263] width 60 height 19
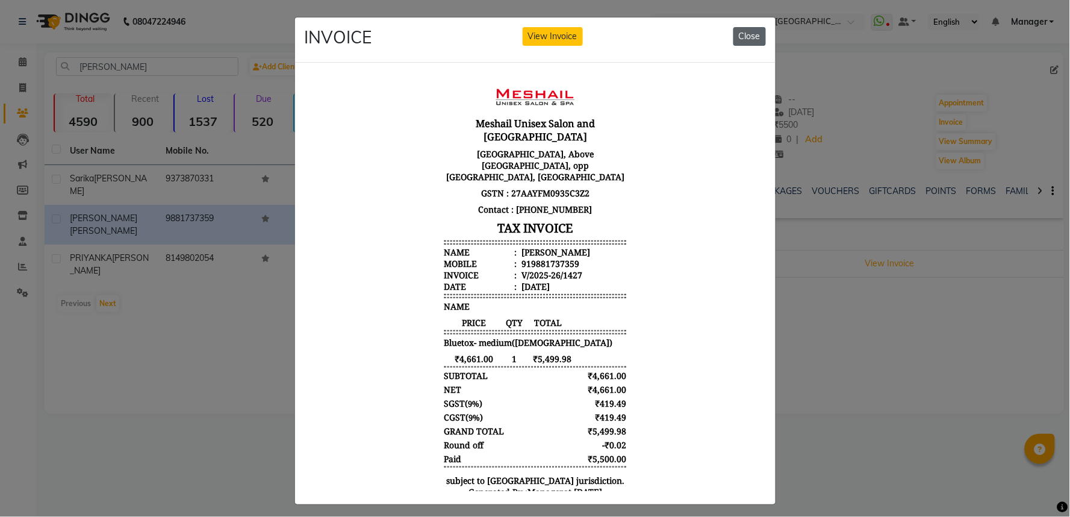
click at [756, 31] on button "Close" at bounding box center [750, 36] width 33 height 19
